Goal: Transaction & Acquisition: Purchase product/service

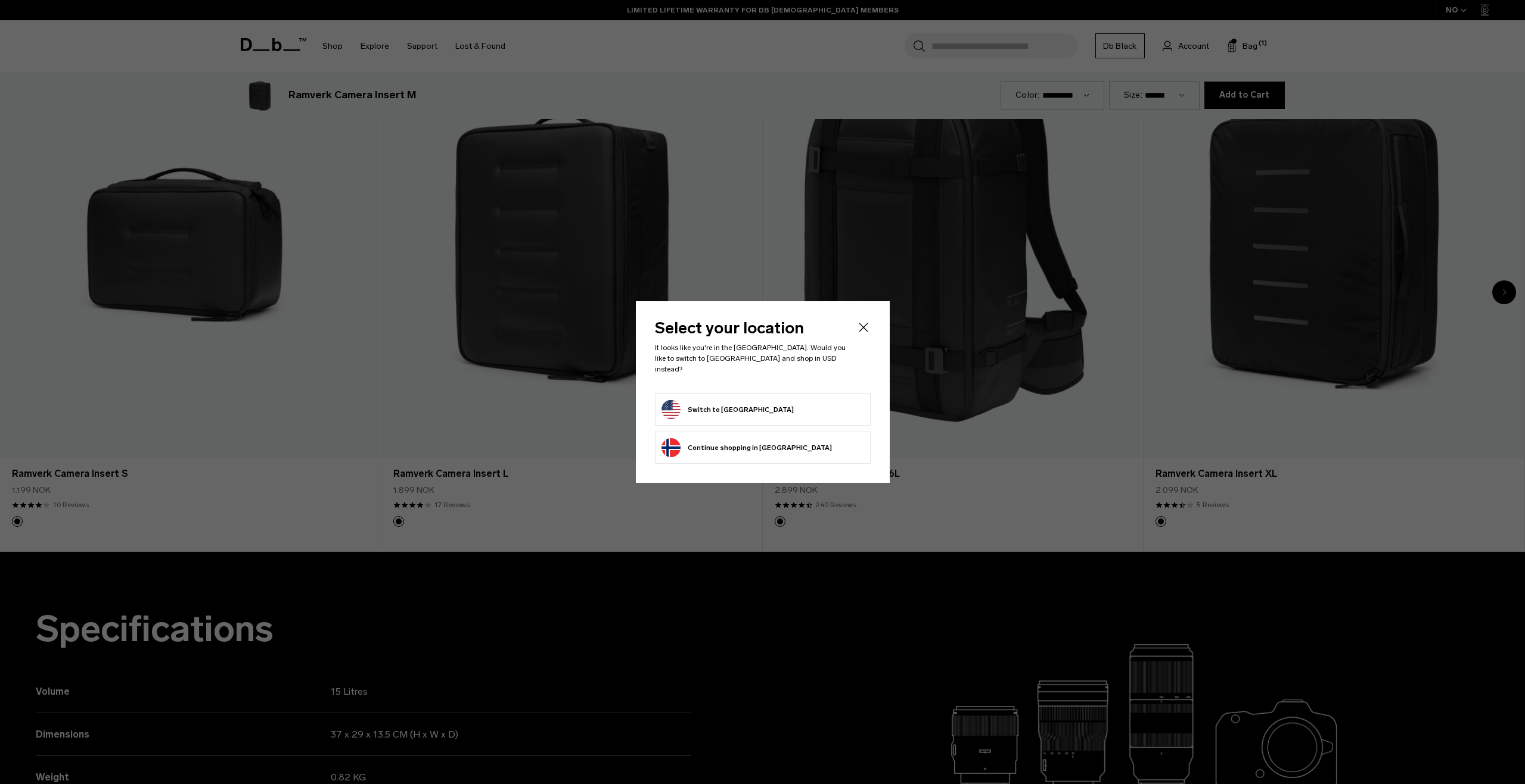
scroll to position [1569, 0]
